Goal: Task Accomplishment & Management: Use online tool/utility

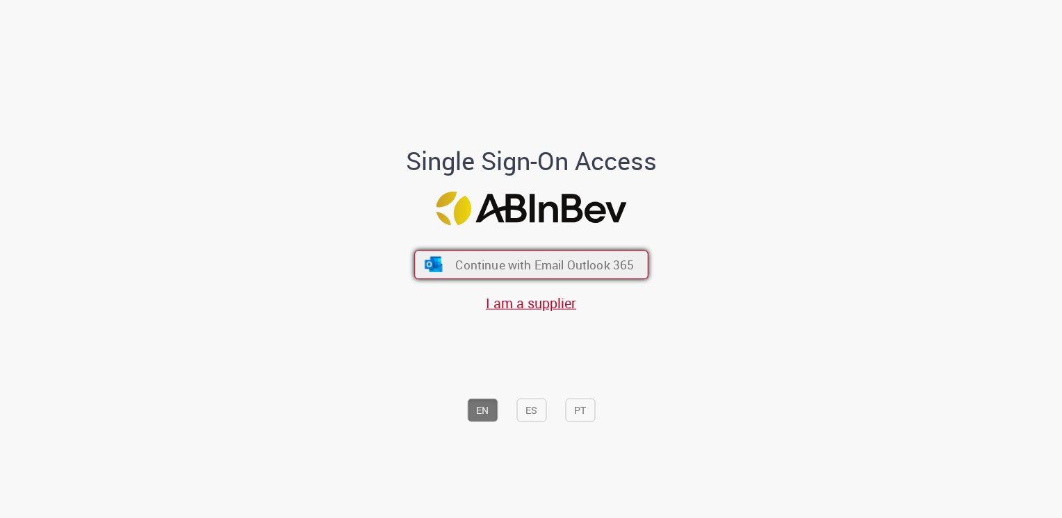
click at [506, 265] on span "Continue with Email Outlook 365" at bounding box center [544, 264] width 179 height 16
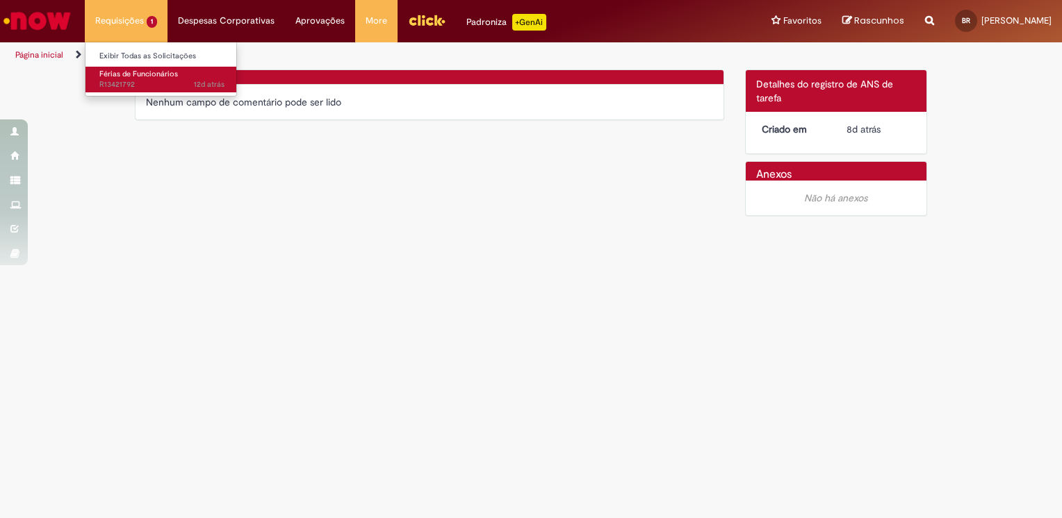
click at [135, 75] on span "Férias de Funcionários" at bounding box center [138, 74] width 79 height 10
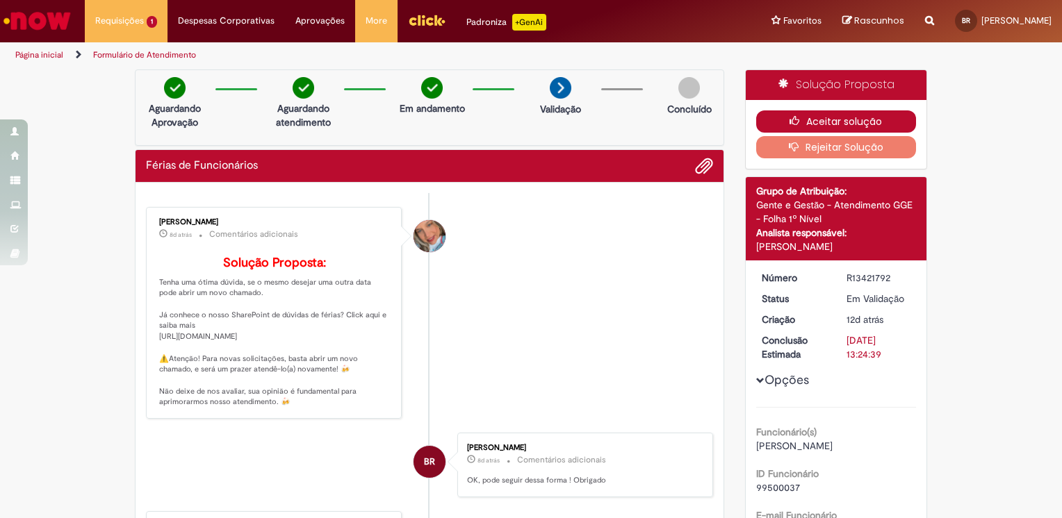
click at [812, 120] on button "Aceitar solução" at bounding box center [836, 121] width 161 height 22
